Goal: Task Accomplishment & Management: Use online tool/utility

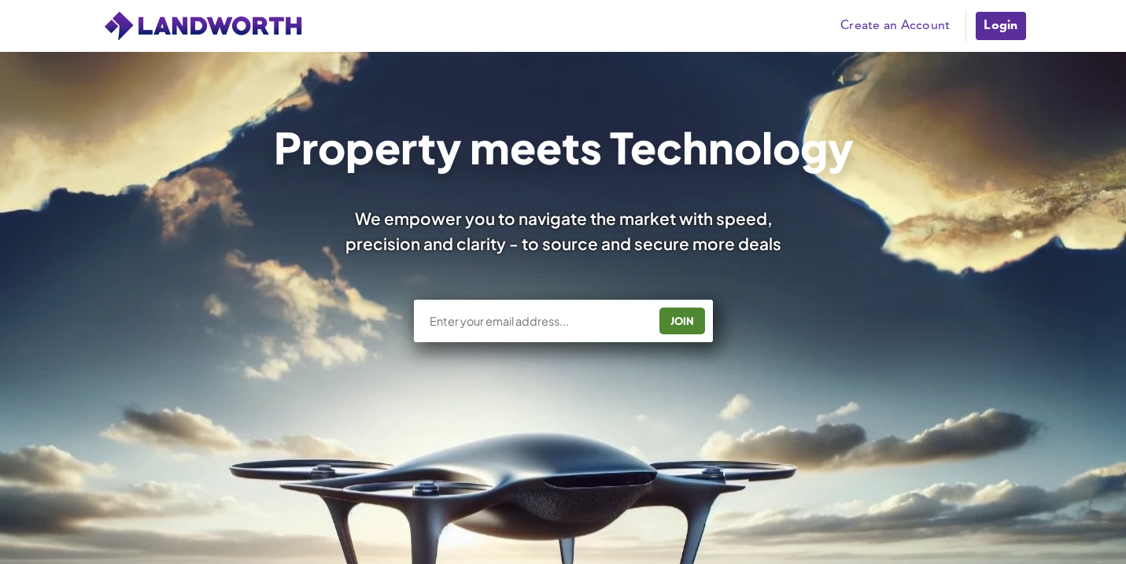
click at [1009, 24] on link "Login" at bounding box center [1000, 25] width 53 height 31
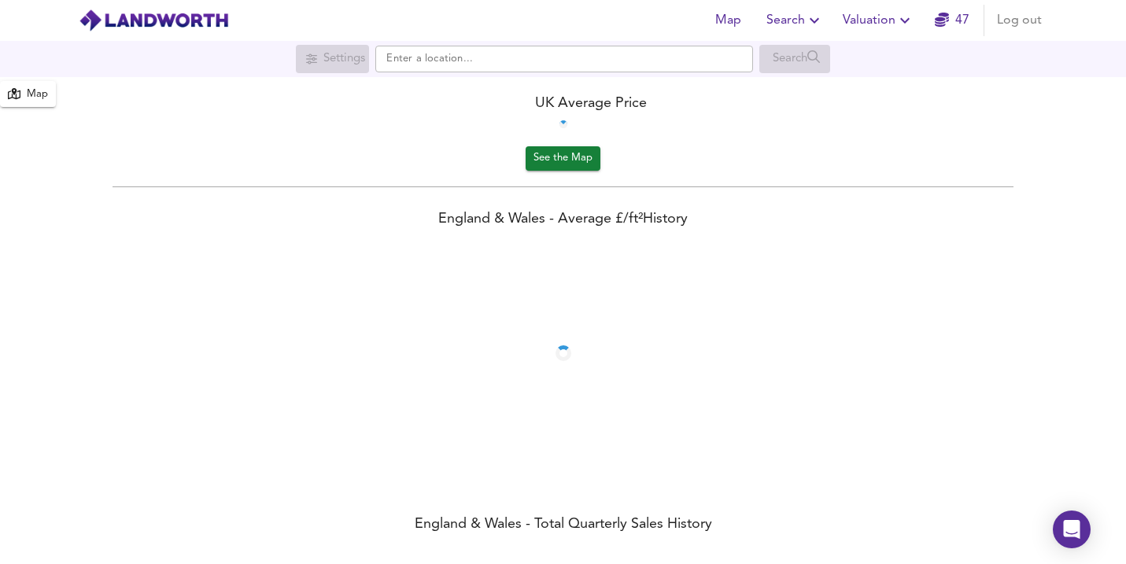
click at [860, 24] on span "Valuation" at bounding box center [879, 20] width 72 height 22
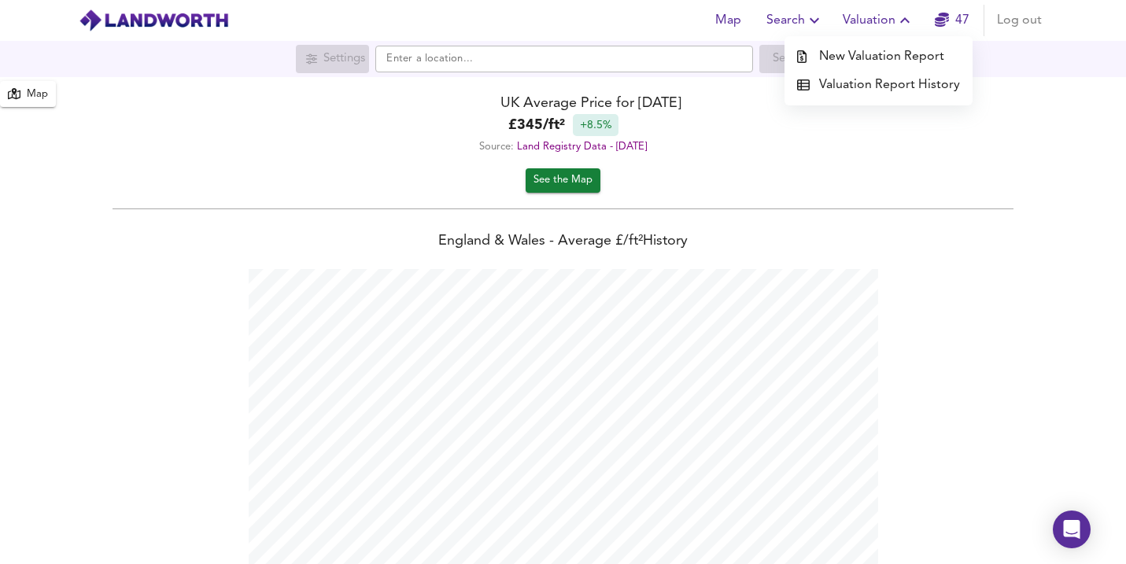
scroll to position [564, 1126]
click at [847, 62] on li "New Valuation Report" at bounding box center [879, 57] width 188 height 28
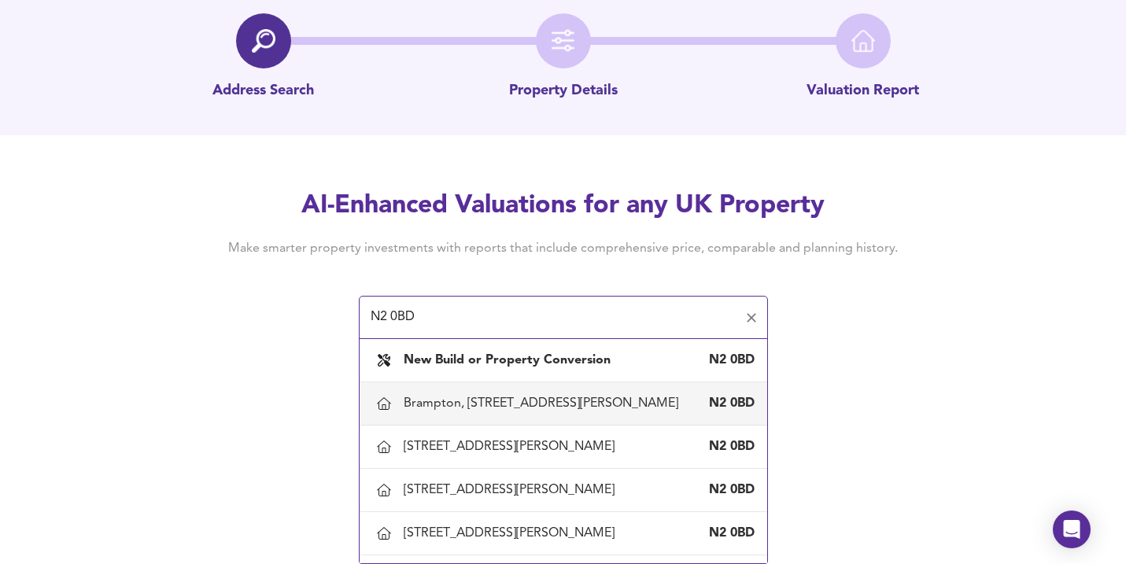
click at [501, 405] on div "Brampton, 3 Byron Drive, London, Barnet" at bounding box center [544, 403] width 281 height 17
type input "Brampton, 3 Byron Drive, London, Barnet"
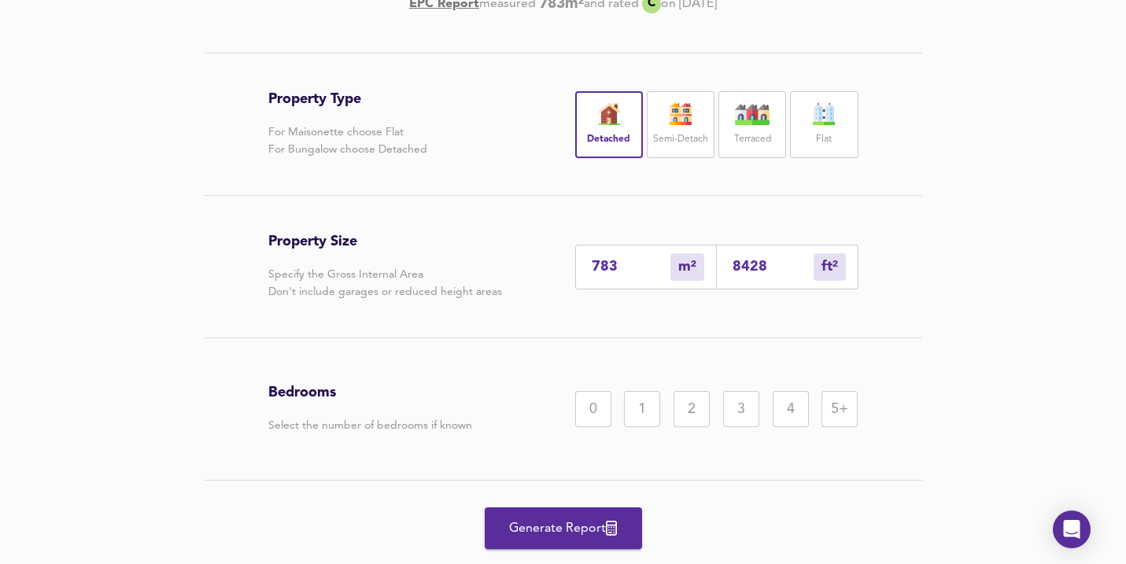
scroll to position [338, 0]
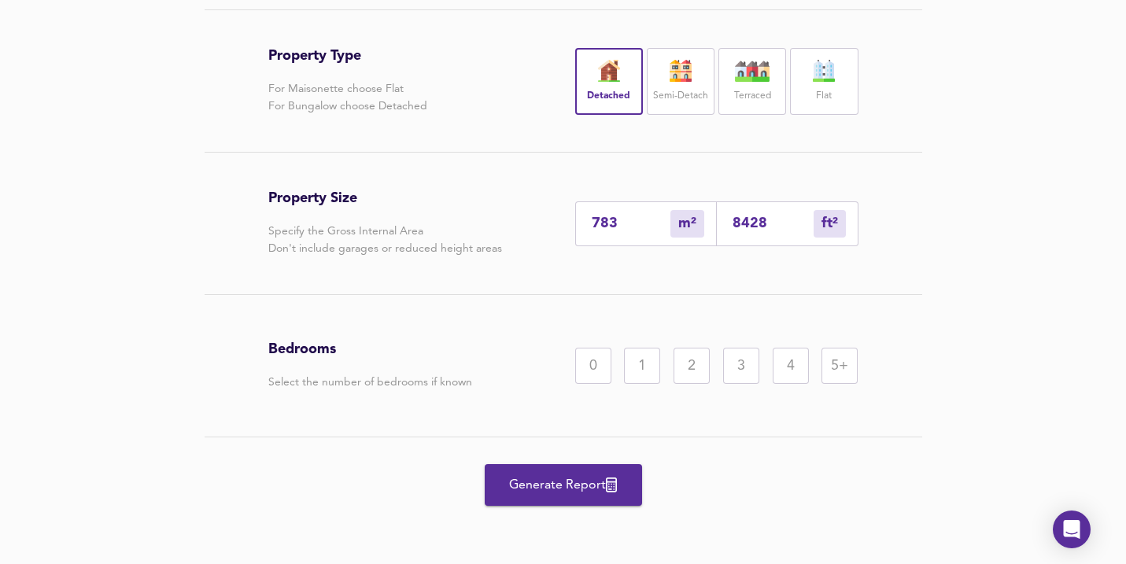
click at [829, 356] on div "5+" at bounding box center [840, 366] width 36 height 36
click at [574, 477] on span "Generate Report" at bounding box center [564, 486] width 126 height 22
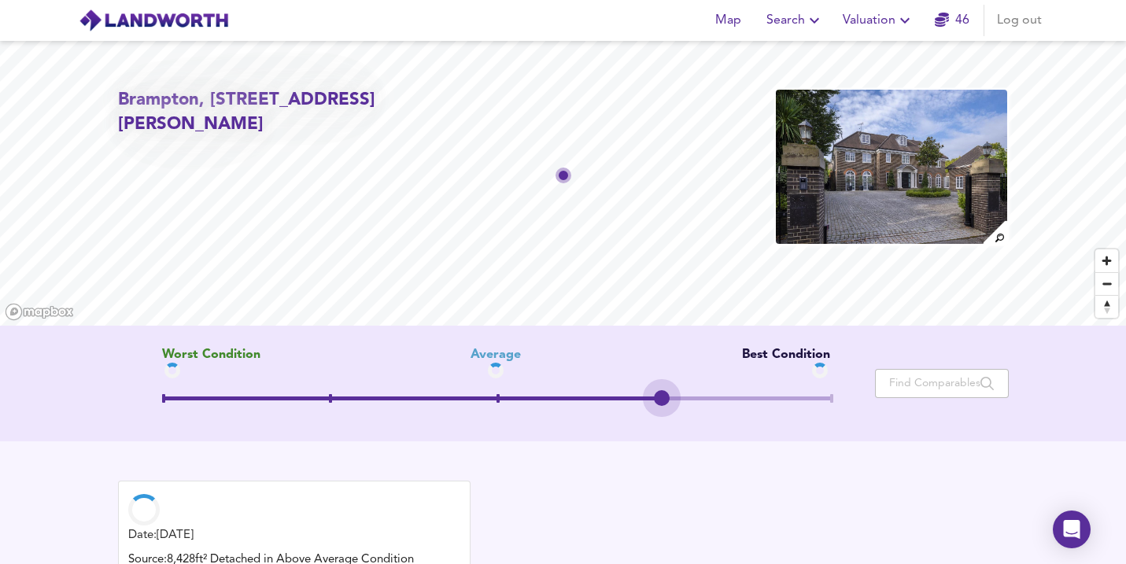
drag, startPoint x: 501, startPoint y: 394, endPoint x: 726, endPoint y: 386, distance: 226.0
click at [726, 386] on span at bounding box center [496, 400] width 668 height 28
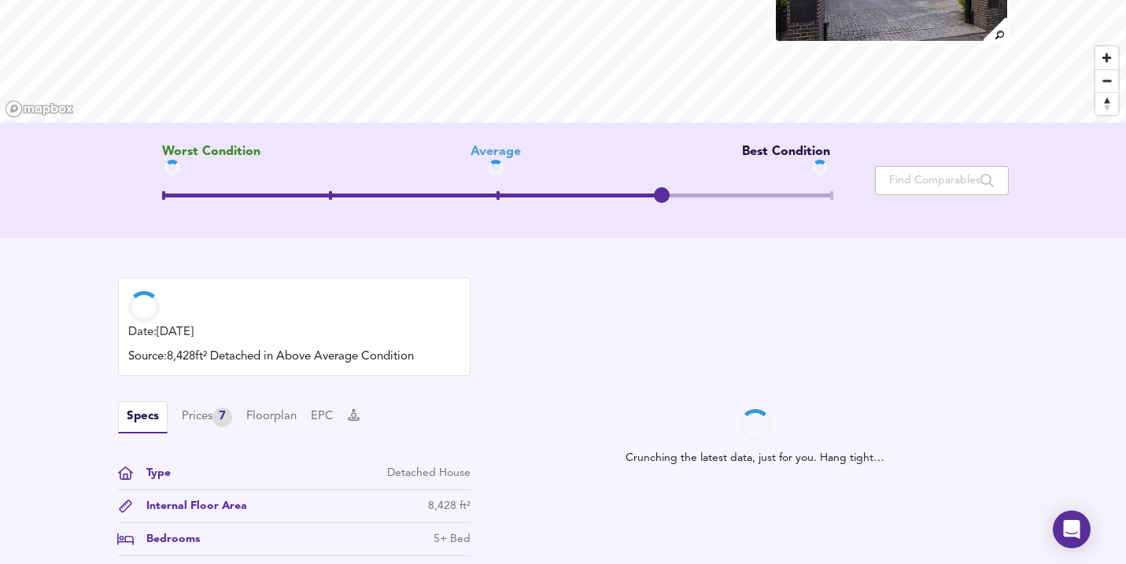
scroll to position [253, 0]
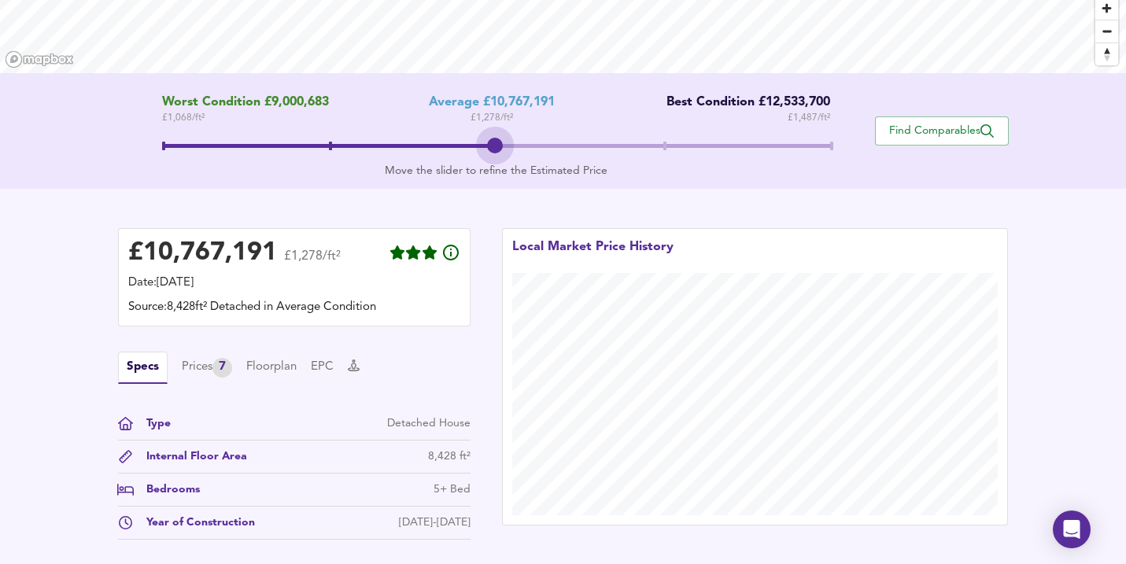
drag, startPoint x: 652, startPoint y: 144, endPoint x: 538, endPoint y: 145, distance: 114.1
click at [538, 145] on span at bounding box center [496, 148] width 668 height 28
drag, startPoint x: 506, startPoint y: 139, endPoint x: 593, endPoint y: 138, distance: 87.4
click at [593, 138] on span at bounding box center [496, 148] width 668 height 28
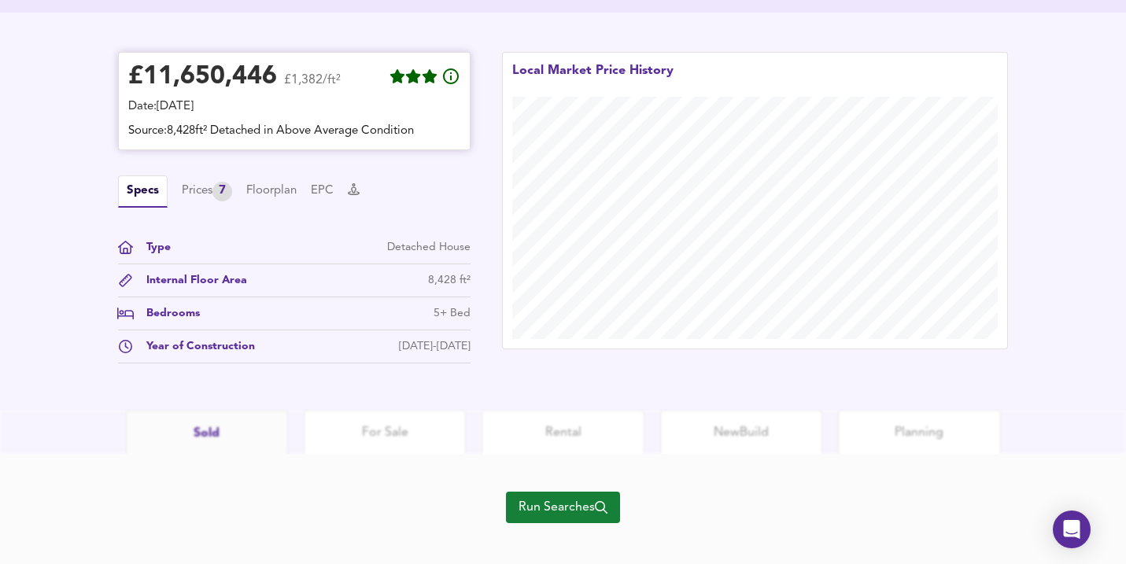
scroll to position [445, 0]
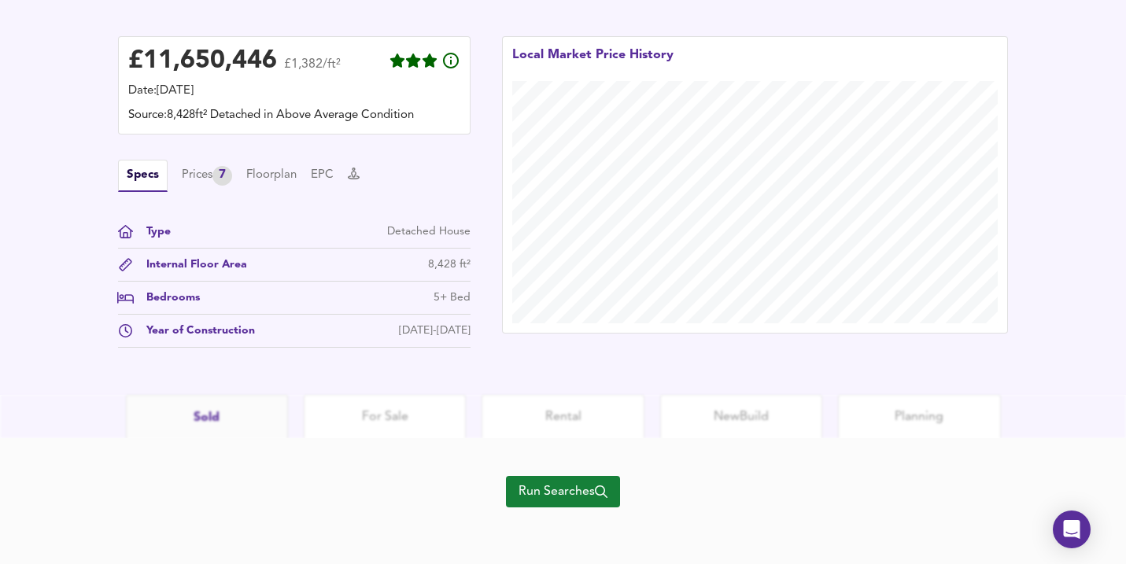
click at [550, 489] on span "Run Searches" at bounding box center [563, 492] width 89 height 22
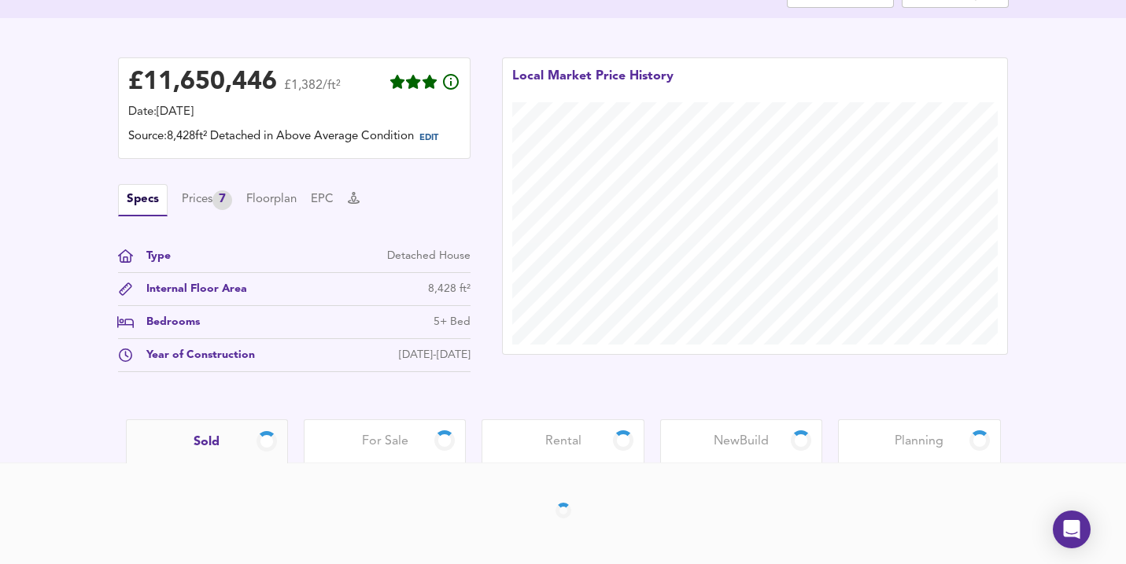
scroll to position [371, 0]
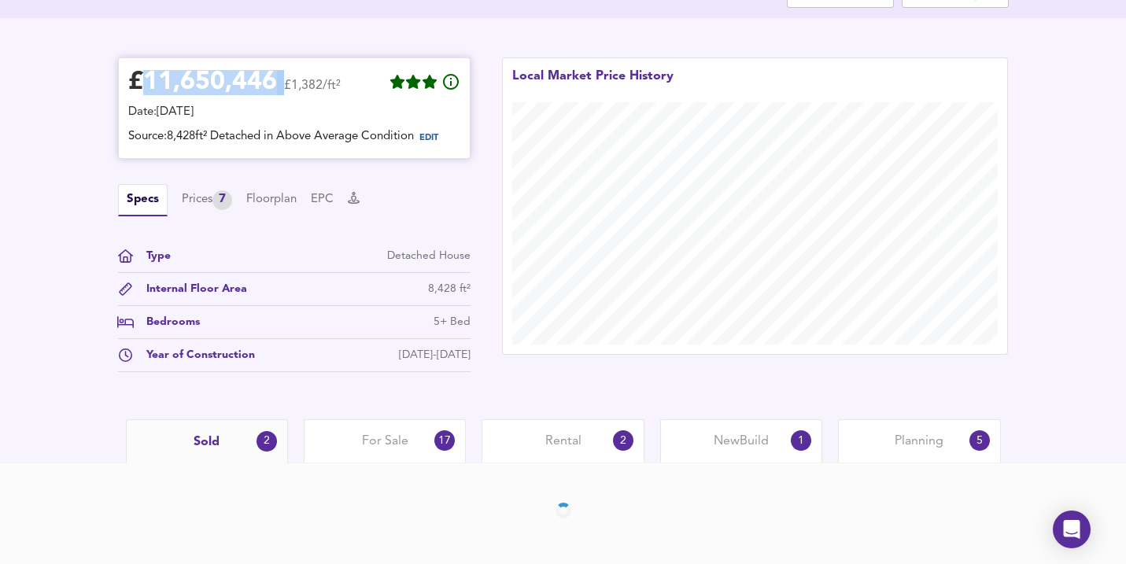
drag, startPoint x: 283, startPoint y: 65, endPoint x: 142, endPoint y: 62, distance: 140.9
click at [142, 68] on div "£ 11,650,446 £1,382/ft²" at bounding box center [234, 85] width 213 height 35
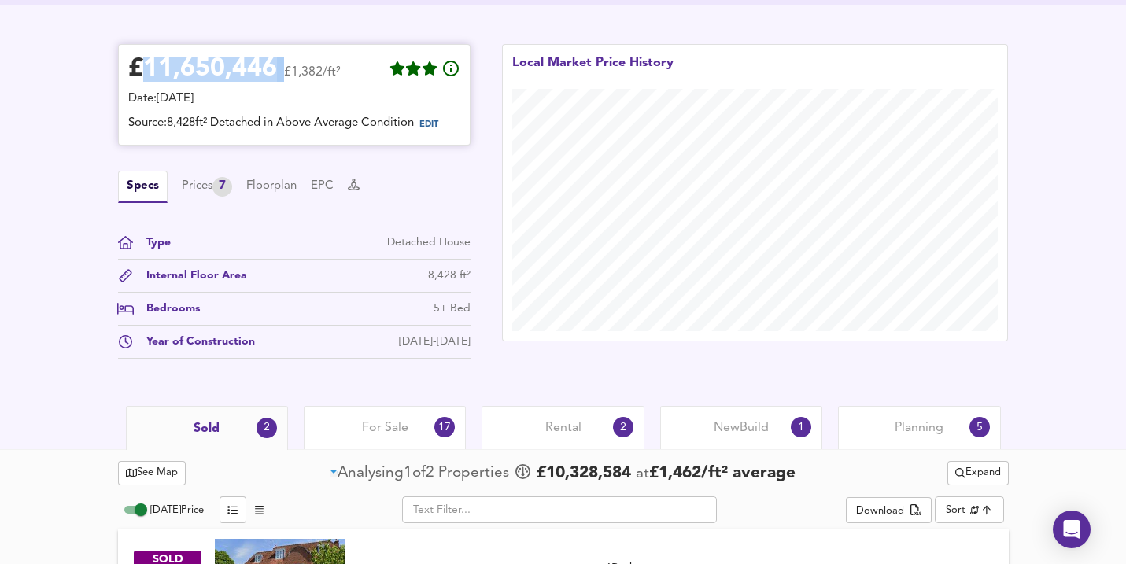
scroll to position [378, 0]
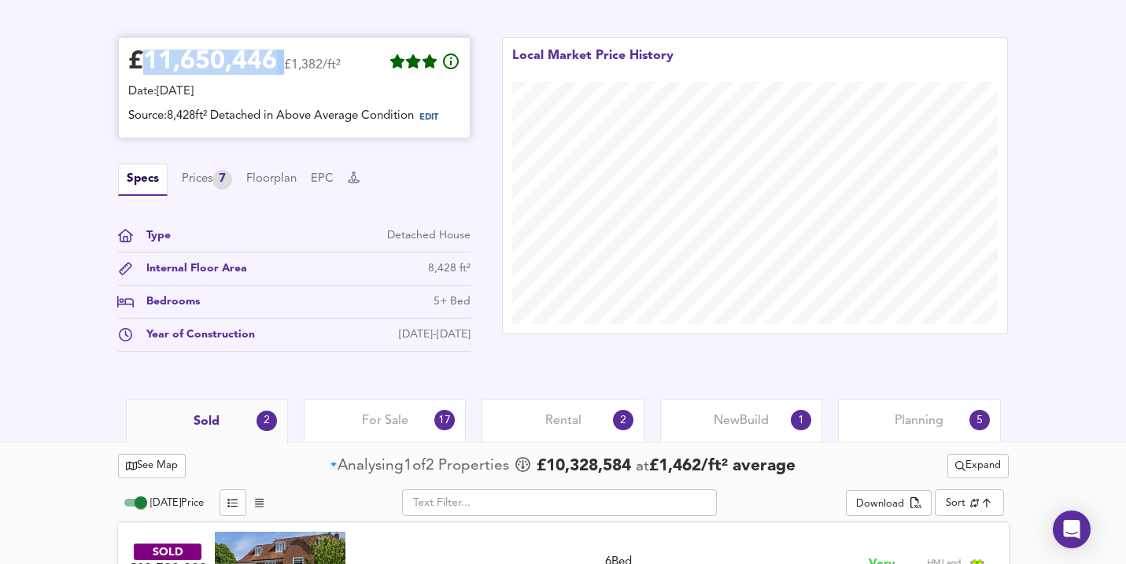
copy div "11,650,446"
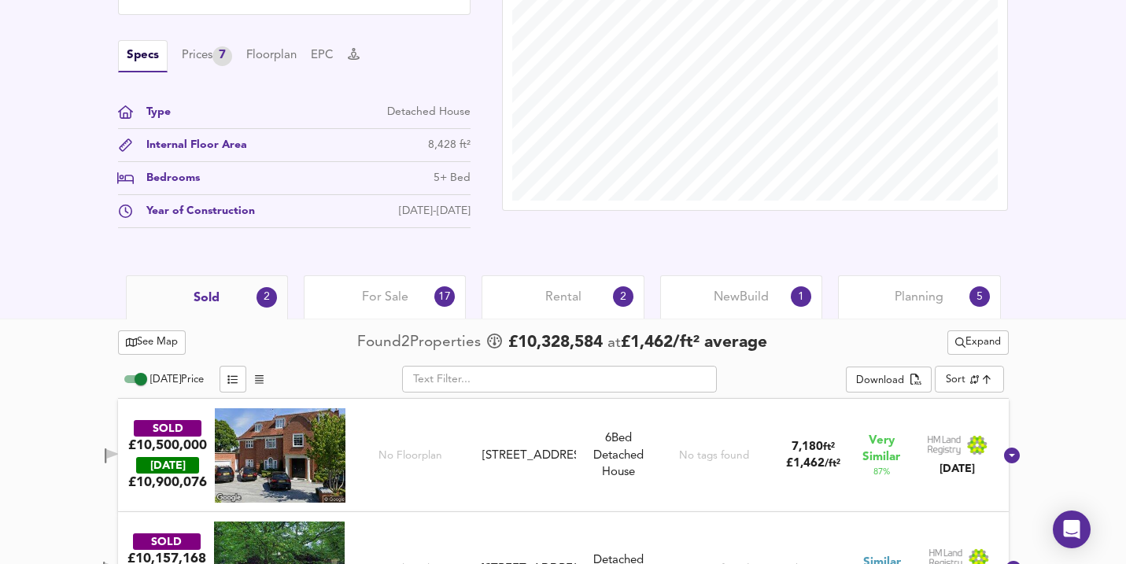
scroll to position [585, 0]
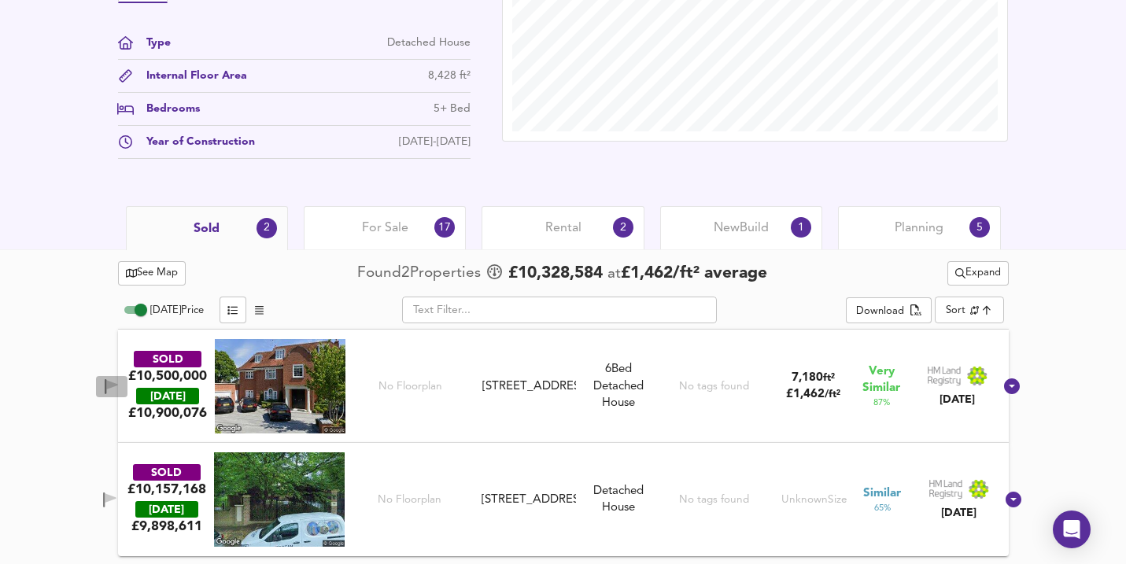
click at [122, 388] on span "button" at bounding box center [112, 386] width 24 height 15
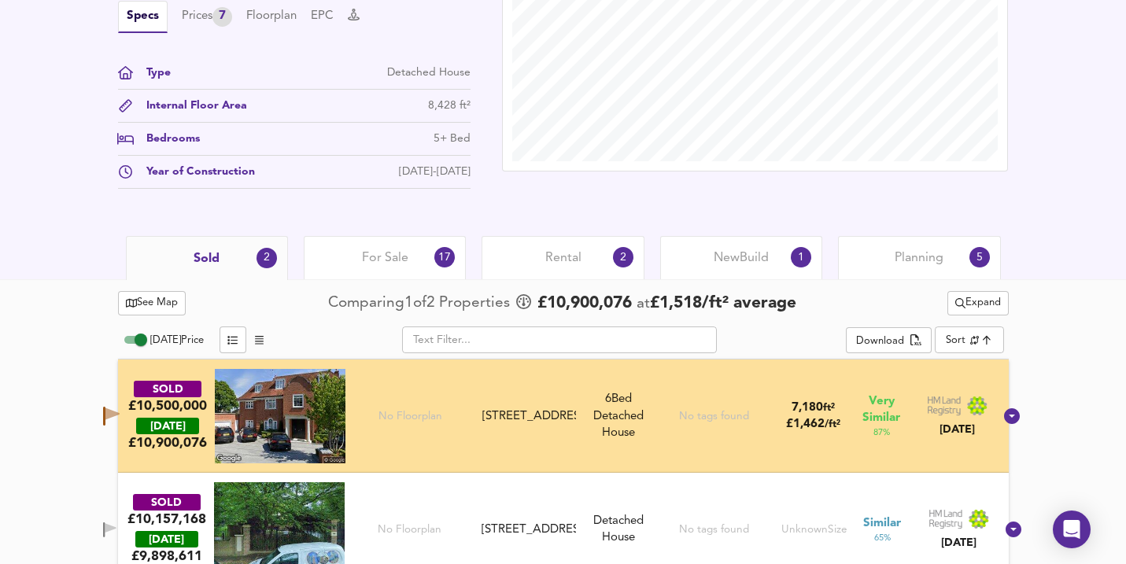
scroll to position [542, 0]
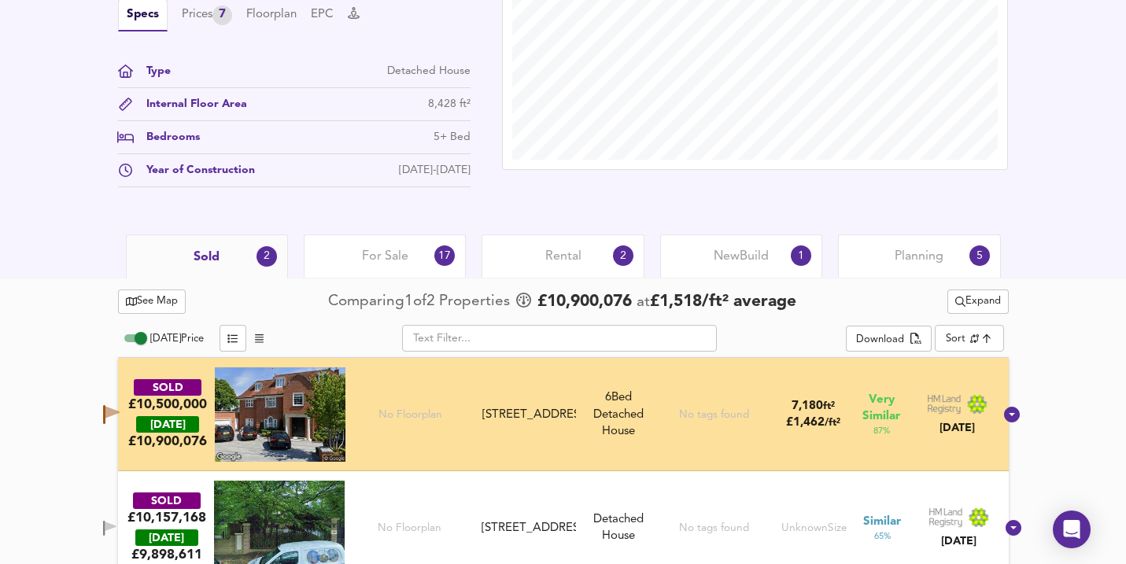
click at [377, 261] on span "For Sale" at bounding box center [385, 256] width 46 height 17
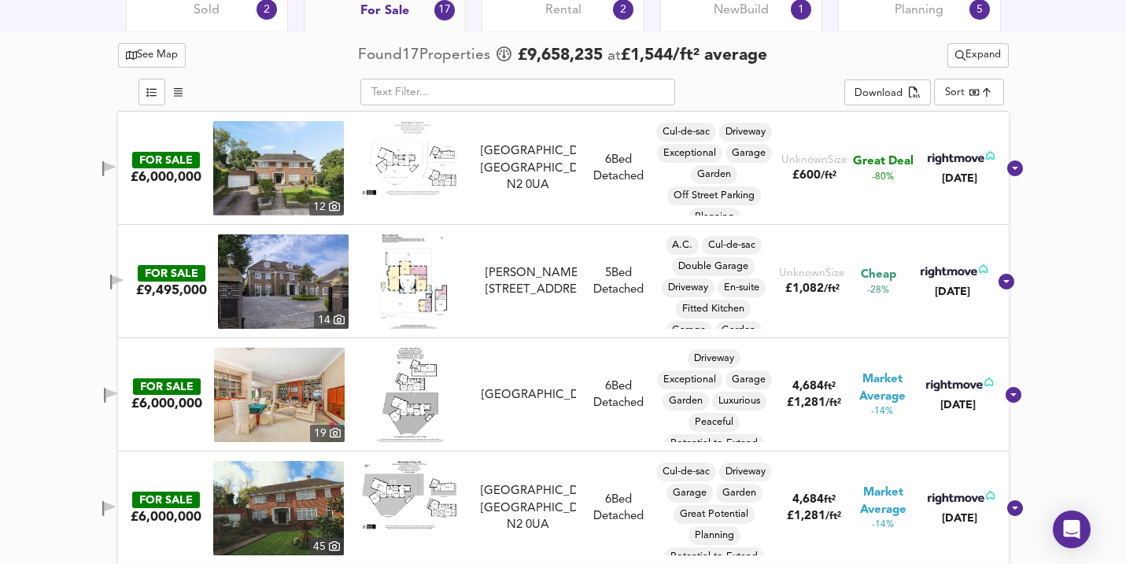
scroll to position [789, 0]
click at [124, 289] on icon "button" at bounding box center [116, 281] width 13 height 15
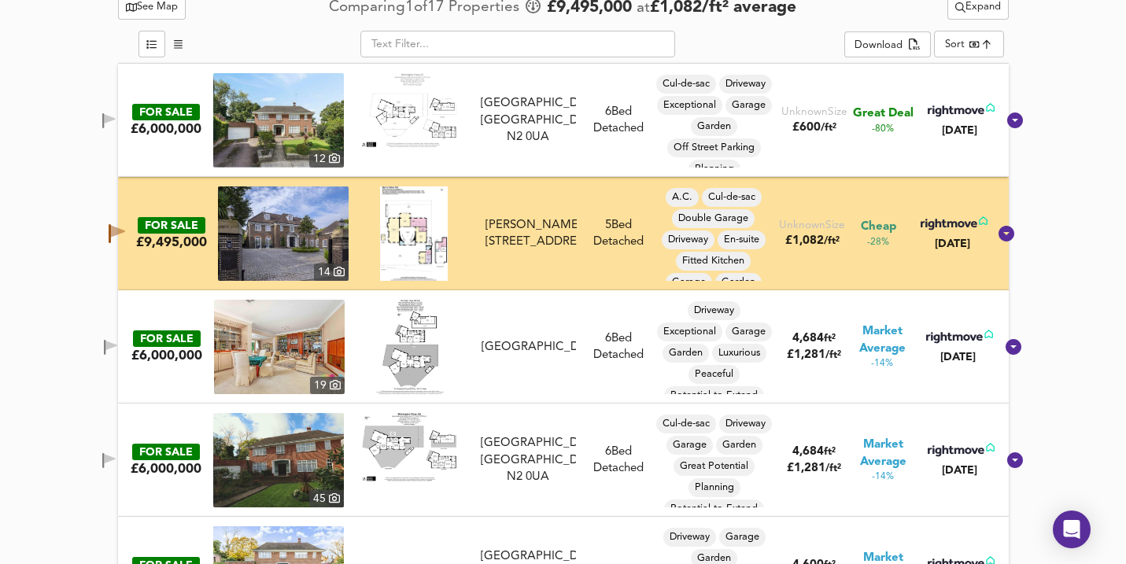
scroll to position [835, 0]
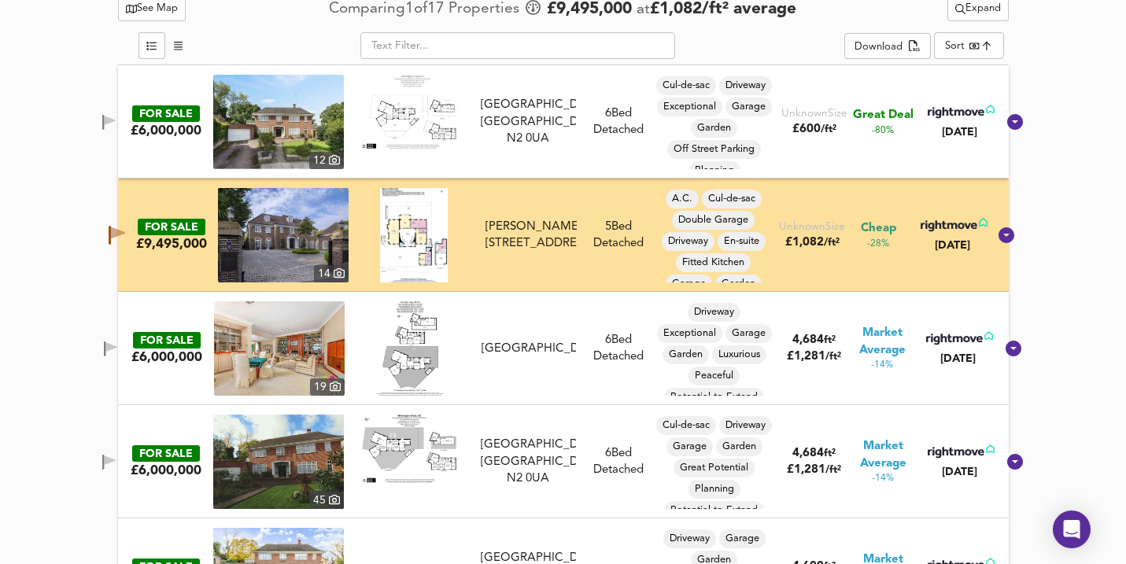
click at [301, 253] on img at bounding box center [283, 235] width 131 height 94
